Goal: Task Accomplishment & Management: Complete application form

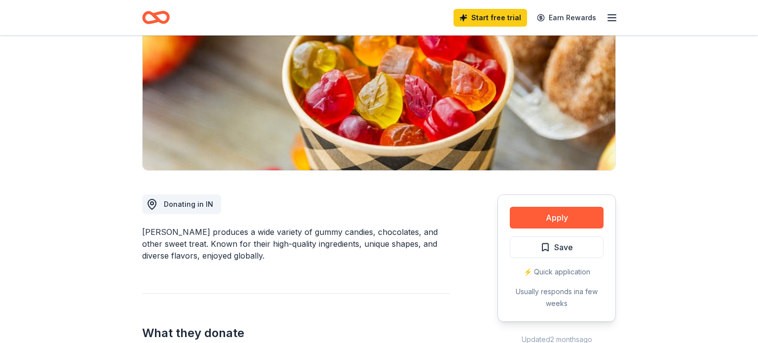
scroll to position [131, 0]
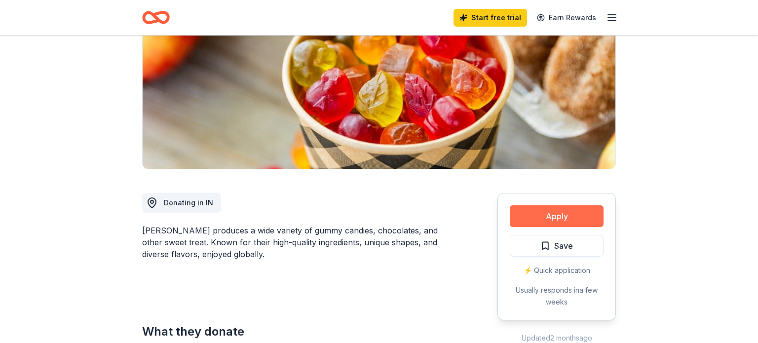
click at [576, 217] on button "Apply" at bounding box center [556, 216] width 94 height 22
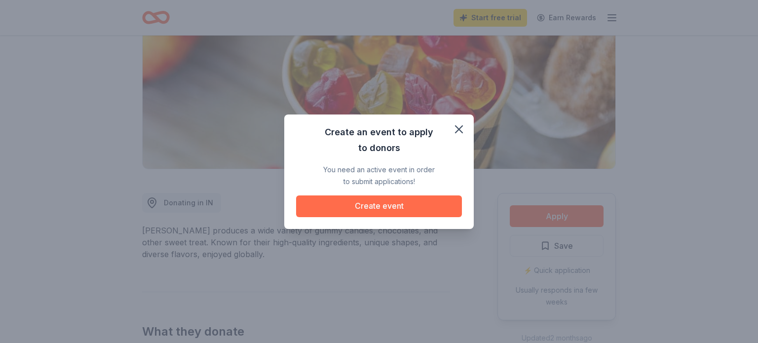
click at [396, 210] on button "Create event" at bounding box center [379, 206] width 166 height 22
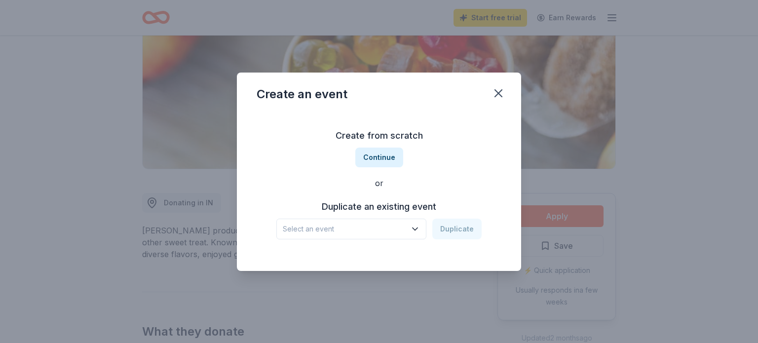
click at [399, 227] on span "Select an event" at bounding box center [344, 229] width 123 height 12
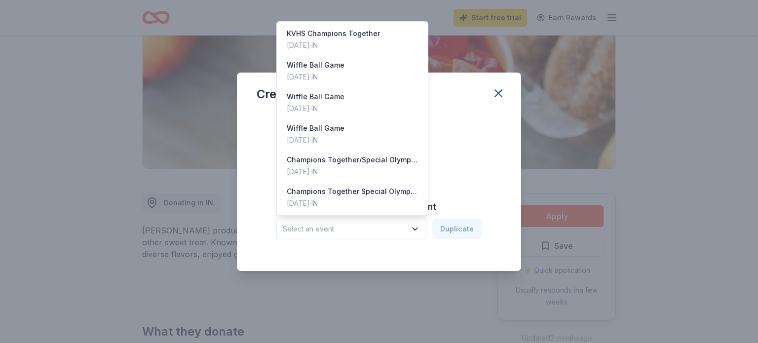
click at [455, 179] on div "Create from scratch Continue or Duplicate an existing event Select an event Dup…" at bounding box center [378, 183] width 245 height 143
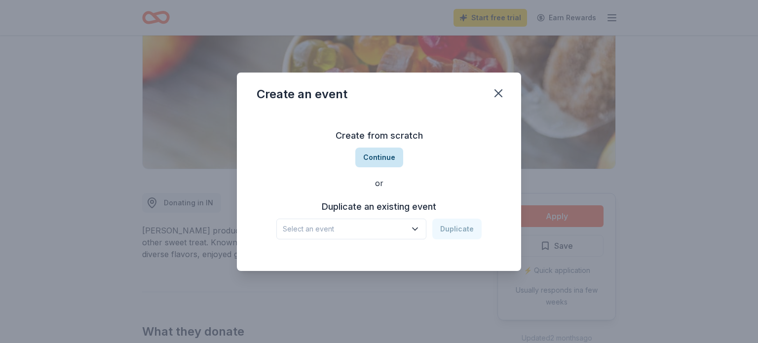
click at [389, 159] on button "Continue" at bounding box center [379, 157] width 48 height 20
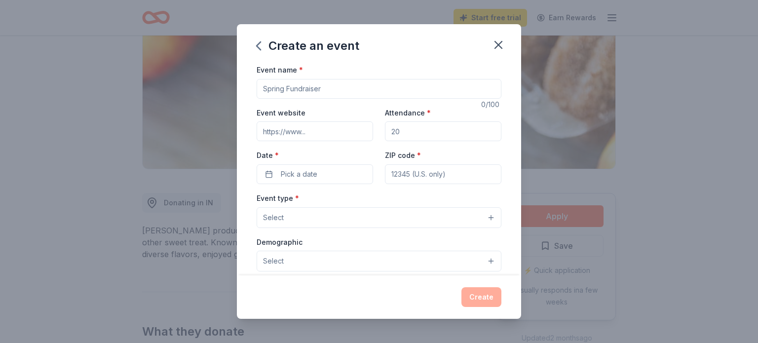
click at [309, 88] on input "Event name *" at bounding box center [378, 89] width 245 height 20
type input "Champion Together"
click at [402, 133] on input "Attendance *" at bounding box center [443, 131] width 116 height 20
type input "1"
type input "150"
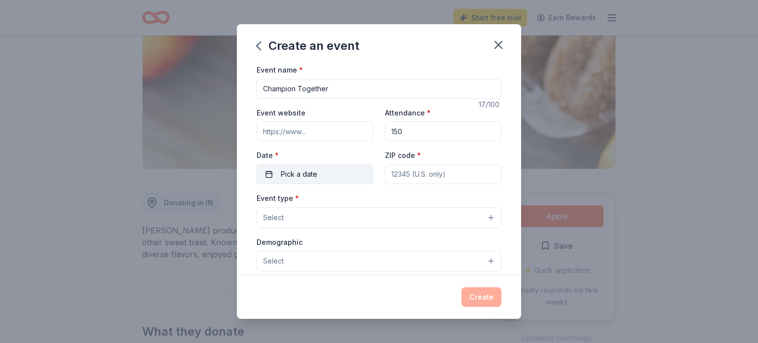
click at [268, 177] on button "Pick a date" at bounding box center [314, 174] width 116 height 20
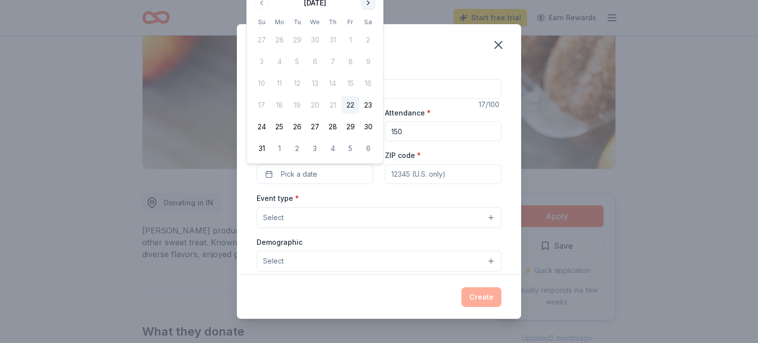
click at [368, 1] on button "Go to next month" at bounding box center [368, 3] width 14 height 14
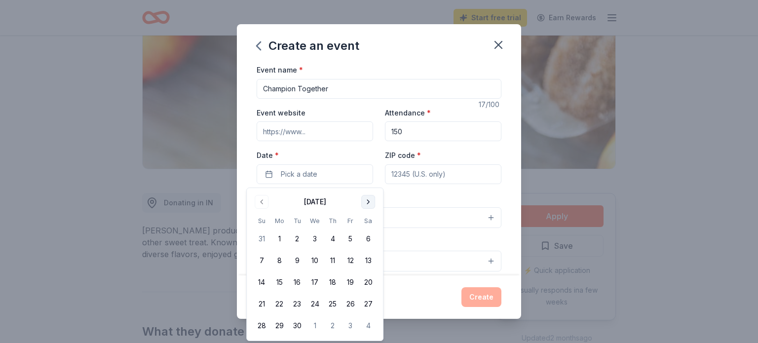
click at [368, 1] on div "Create an event Event name * Champion Together 17 /100 Event website Attendance…" at bounding box center [379, 171] width 758 height 343
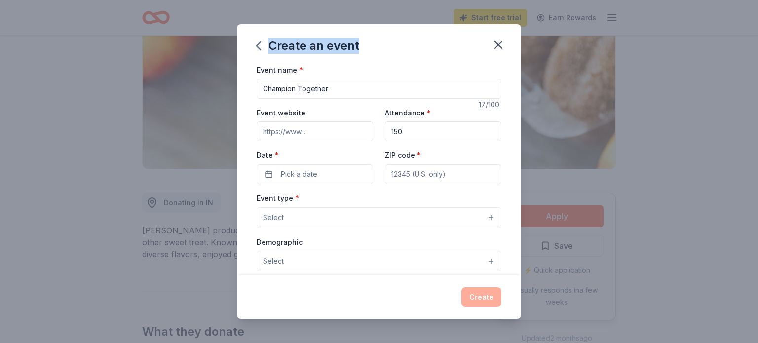
click at [368, 1] on div "Create an event Event name * Champion Together 17 /100 Event website Attendance…" at bounding box center [379, 171] width 758 height 343
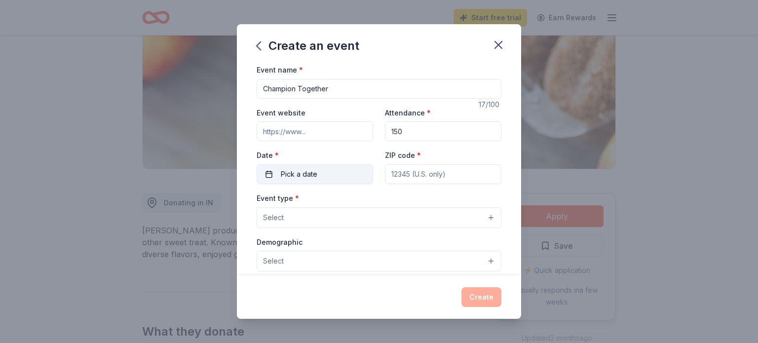
click at [271, 177] on button "Pick a date" at bounding box center [314, 174] width 116 height 20
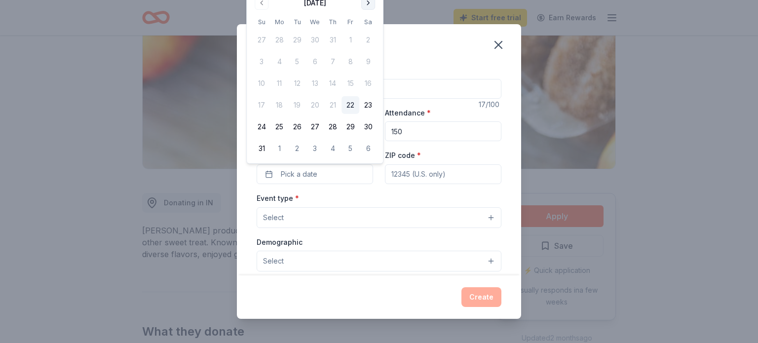
click at [369, 4] on button "Go to next month" at bounding box center [368, 3] width 14 height 14
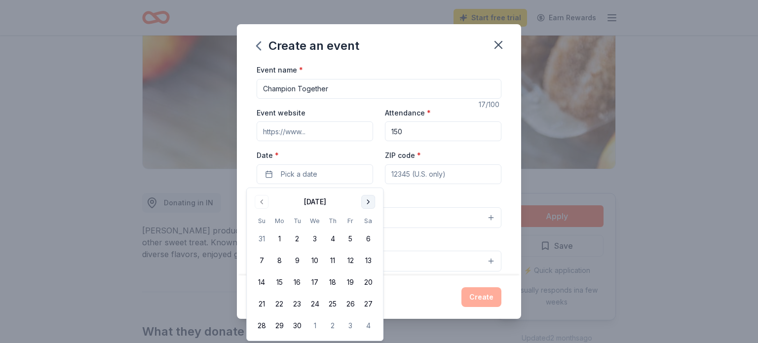
click at [369, 202] on button "Go to next month" at bounding box center [368, 202] width 14 height 14
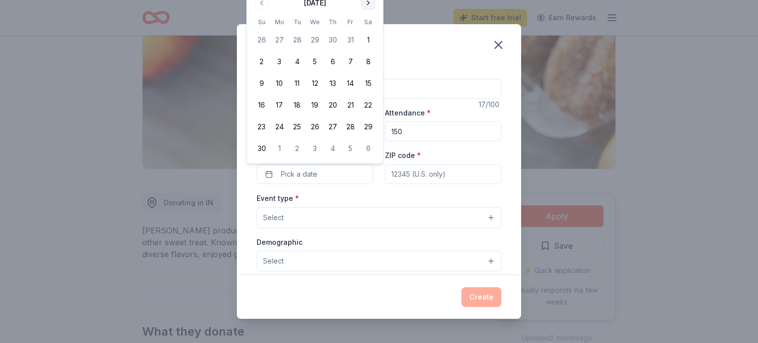
click at [365, 6] on button "Go to next month" at bounding box center [368, 3] width 14 height 14
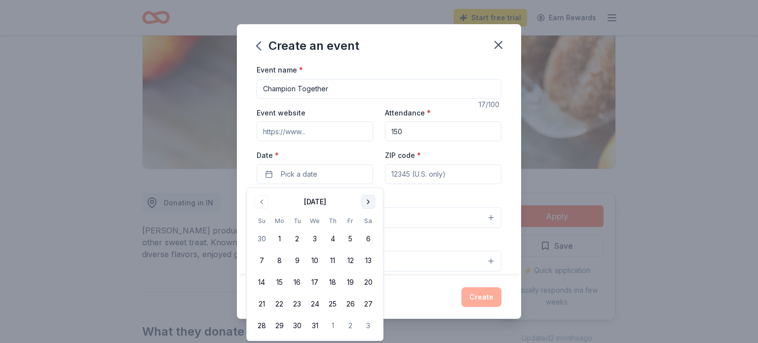
click at [368, 202] on button "Go to next month" at bounding box center [368, 202] width 14 height 14
click at [350, 304] on button "23" at bounding box center [350, 304] width 18 height 18
click at [406, 173] on input "ZIP code *" at bounding box center [443, 174] width 116 height 20
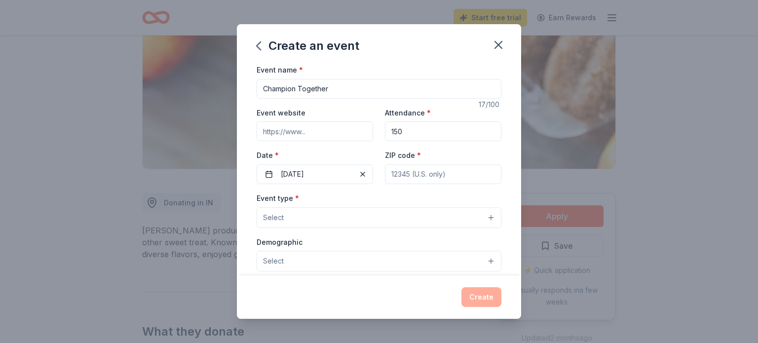
type input "46392"
type input "3923 W State Road 10"
click at [360, 222] on button "Select" at bounding box center [378, 217] width 245 height 21
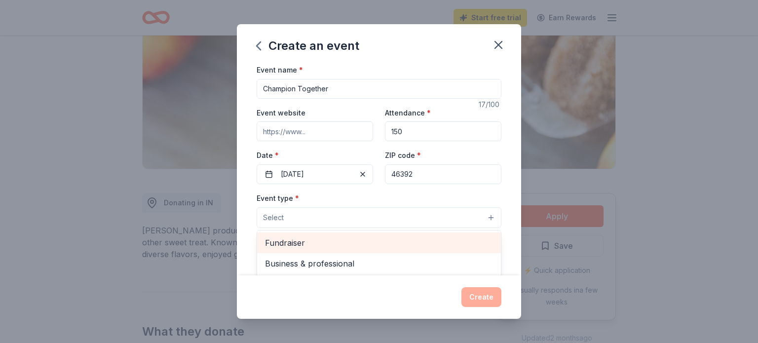
click at [302, 247] on span "Fundraiser" at bounding box center [379, 242] width 228 height 13
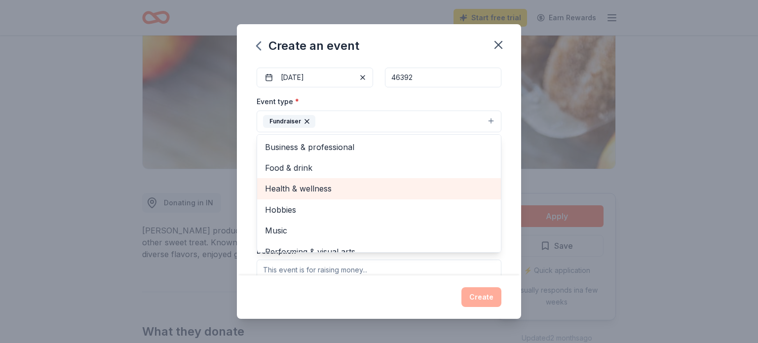
scroll to position [12, 0]
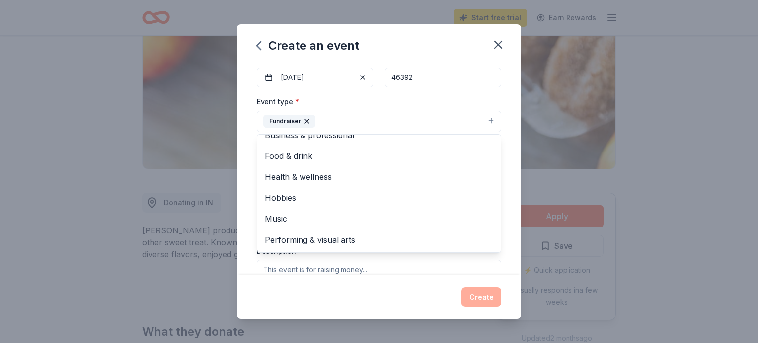
click at [317, 287] on div "Create an event Event name * Champion Together 17 /100 Event website Attendance…" at bounding box center [379, 171] width 284 height 294
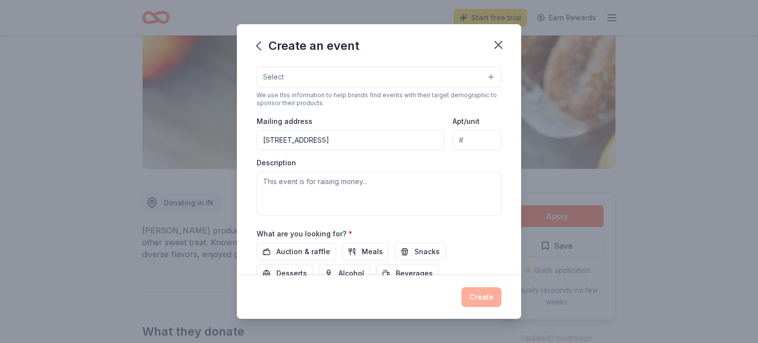
scroll to position [185, 0]
click at [378, 188] on textarea at bounding box center [378, 193] width 245 height 44
click at [378, 189] on textarea at bounding box center [378, 193] width 245 height 44
click at [378, 190] on textarea at bounding box center [378, 193] width 245 height 44
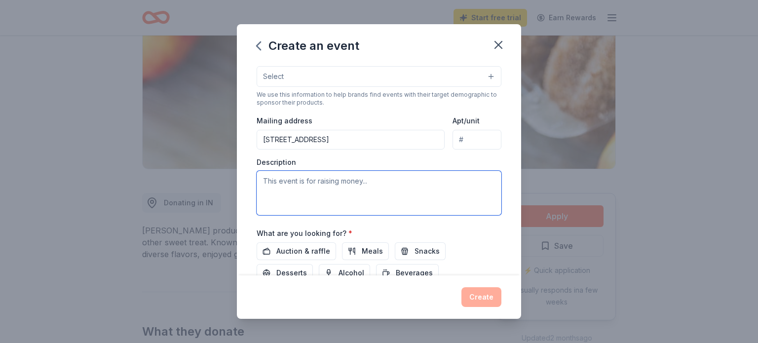
click at [378, 190] on textarea at bounding box center [378, 193] width 245 height 44
click at [384, 215] on textarea "This is" at bounding box center [378, 193] width 245 height 44
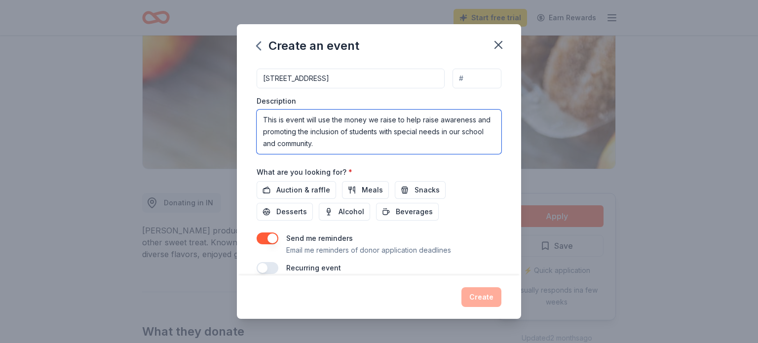
scroll to position [251, 0]
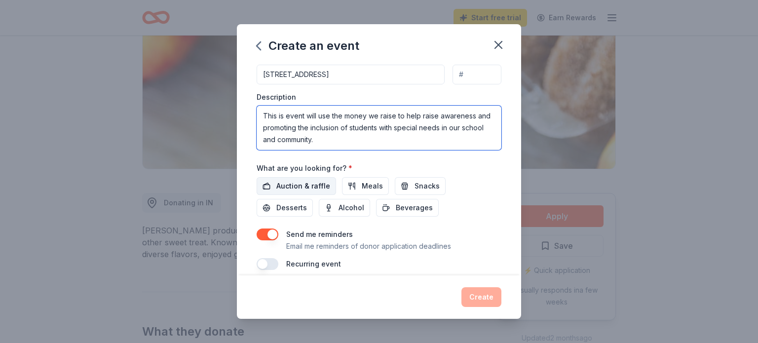
type textarea "This is event will use the money we raise to help raise awareness and promoting…"
click at [312, 188] on span "Auction & raffle" at bounding box center [303, 186] width 54 height 12
click at [478, 292] on button "Create" at bounding box center [481, 297] width 40 height 20
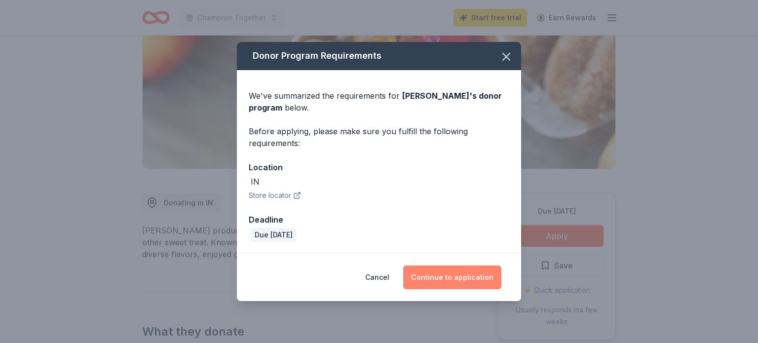
click at [469, 286] on button "Continue to application" at bounding box center [452, 277] width 98 height 24
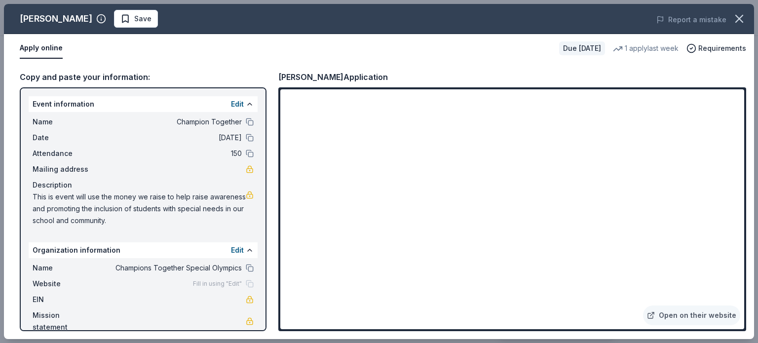
click at [83, 171] on span "Mailing address" at bounding box center [66, 169] width 66 height 12
click at [251, 170] on link at bounding box center [250, 169] width 8 height 8
